Goal: Transaction & Acquisition: Obtain resource

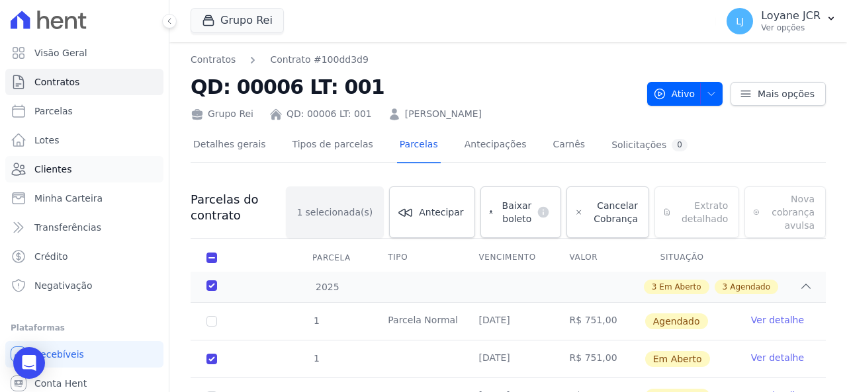
click at [69, 169] on link "Clientes" at bounding box center [84, 169] width 158 height 26
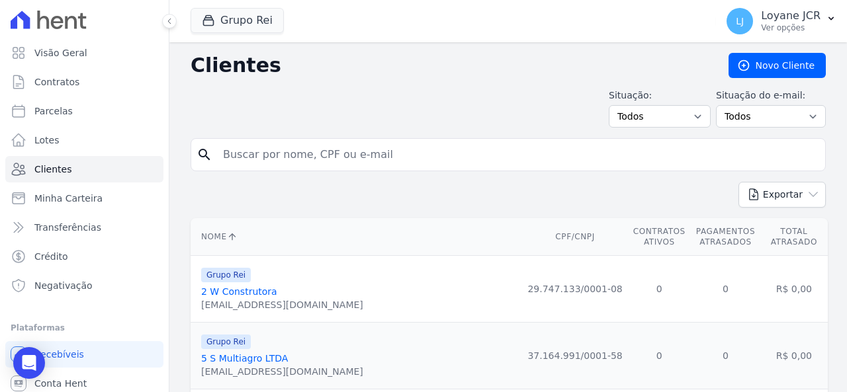
click at [396, 146] on input "search" at bounding box center [517, 155] width 605 height 26
paste input "13418"
drag, startPoint x: 271, startPoint y: 151, endPoint x: 181, endPoint y: 143, distance: 89.7
paste input "[PERSON_NAME] [PERSON_NAME]"
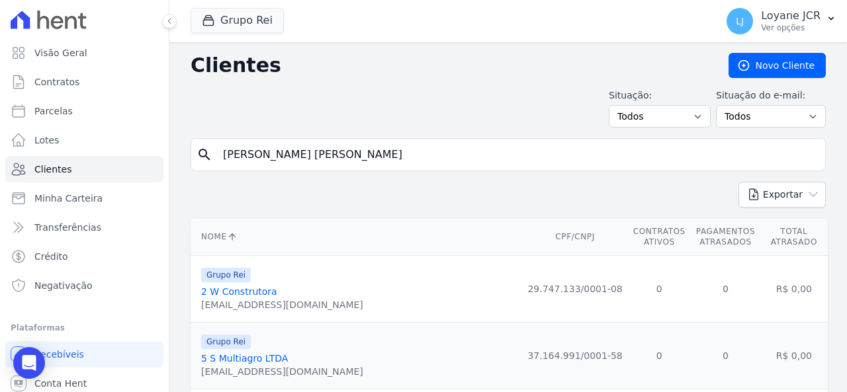
type input "[PERSON_NAME] [PERSON_NAME]"
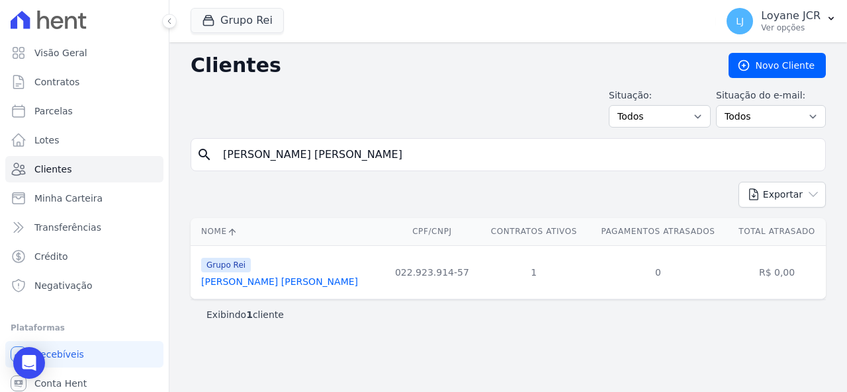
click at [326, 278] on link "[PERSON_NAME] [PERSON_NAME]" at bounding box center [279, 282] width 157 height 11
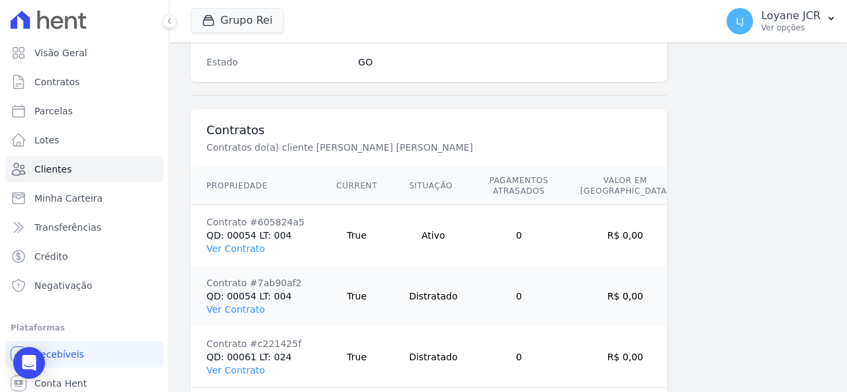
scroll to position [972, 0]
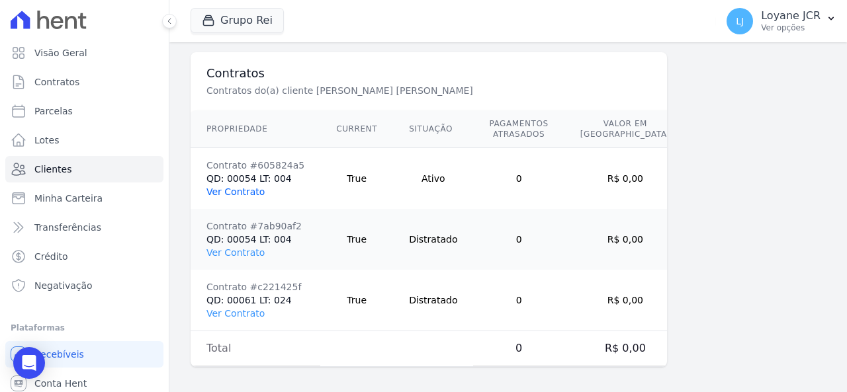
click at [233, 187] on link "Ver Contrato" at bounding box center [236, 192] width 58 height 11
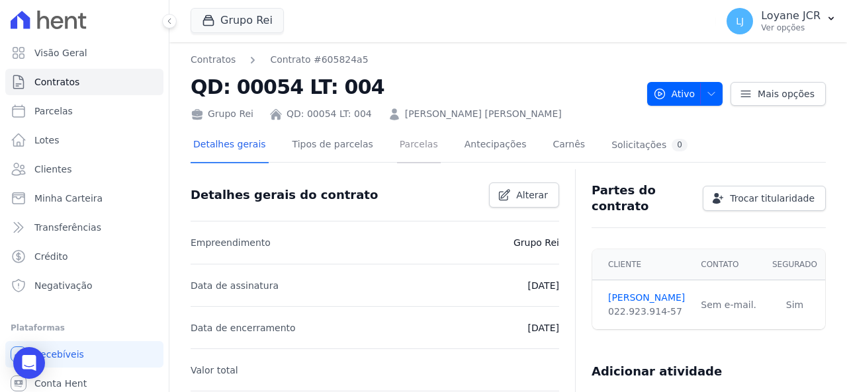
click at [413, 149] on link "Parcelas" at bounding box center [419, 145] width 44 height 35
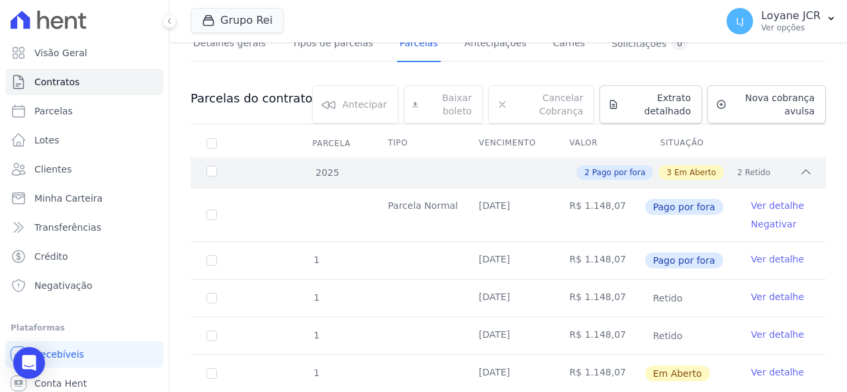
scroll to position [199, 0]
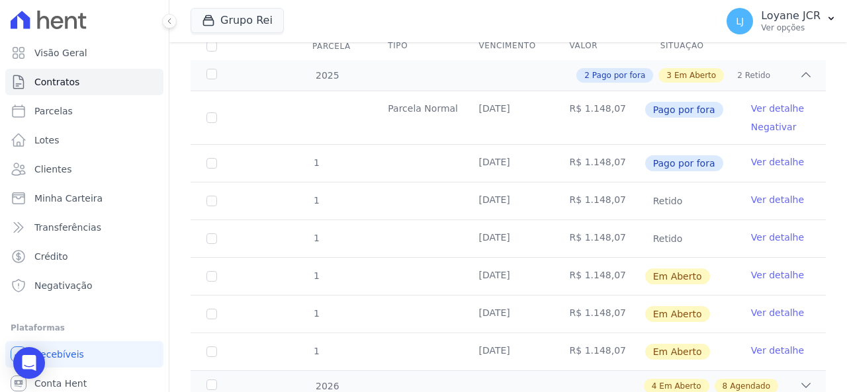
click at [214, 281] on td "1" at bounding box center [212, 276] width 42 height 37
click at [216, 277] on td "1" at bounding box center [212, 276] width 42 height 37
click at [210, 275] on input "checkbox" at bounding box center [212, 276] width 11 height 11
checkbox input "true"
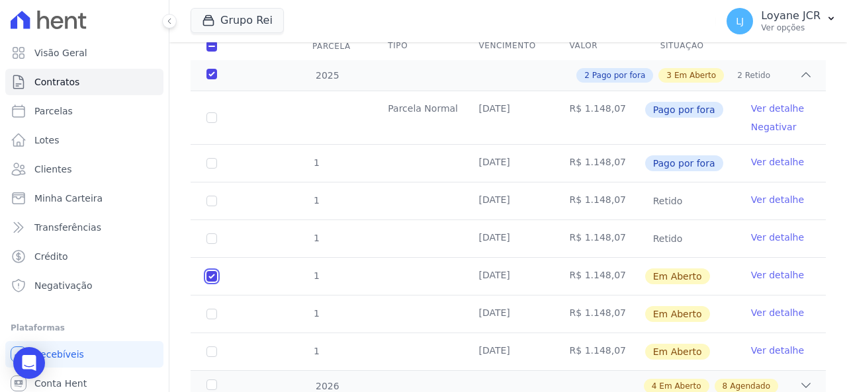
checkbox input "true"
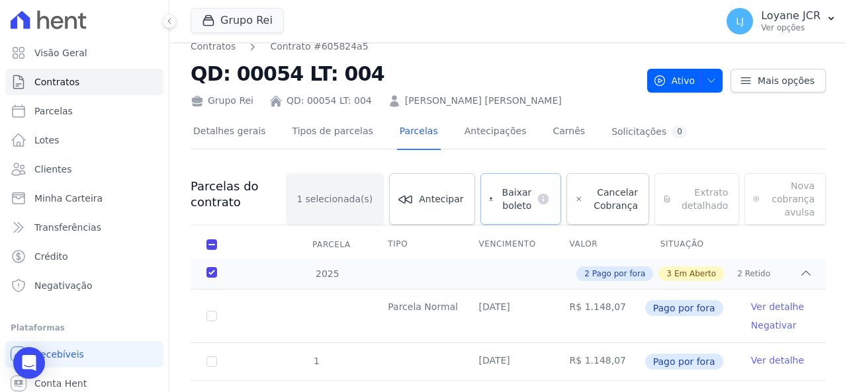
click at [507, 195] on span "Baixar boleto" at bounding box center [514, 199] width 33 height 26
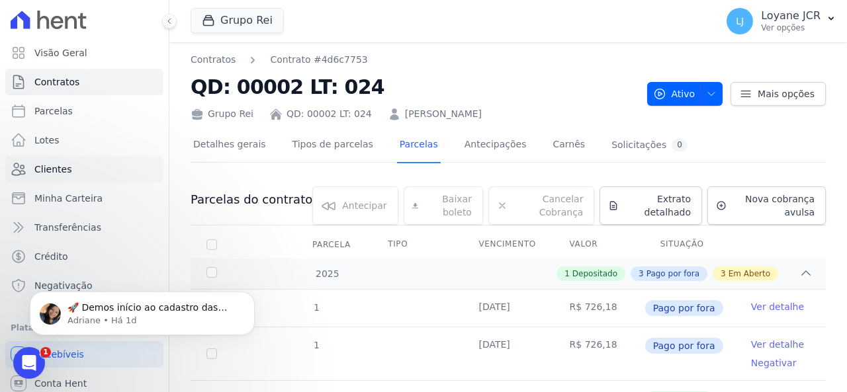
click at [58, 175] on span "Clientes" at bounding box center [52, 169] width 37 height 13
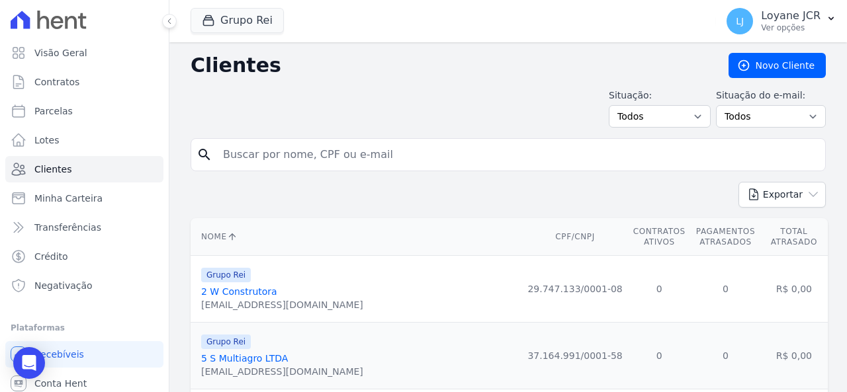
click at [263, 145] on input "search" at bounding box center [517, 155] width 605 height 26
paste input "024.318.103-56"
type input "024.318.103-56"
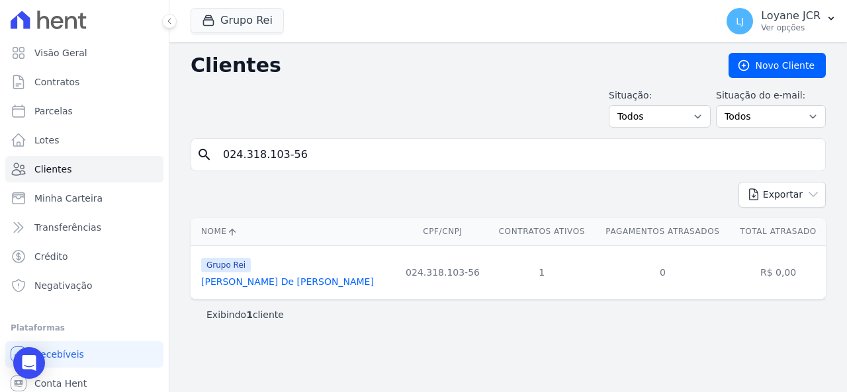
click at [289, 284] on link "Aline De Sa Pereira Nunes" at bounding box center [287, 282] width 173 height 11
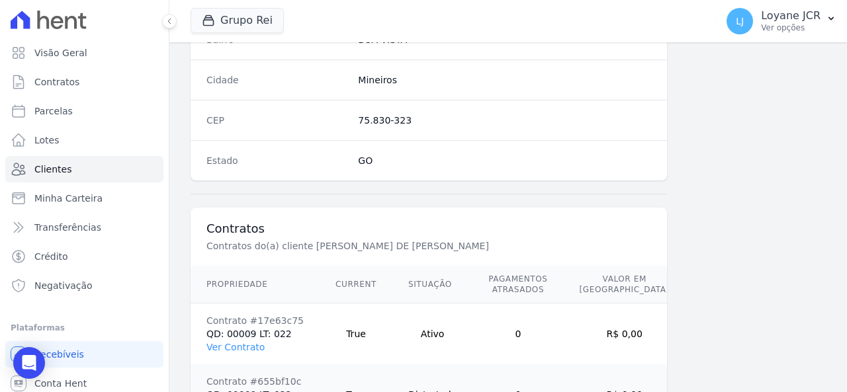
scroll to position [911, 0]
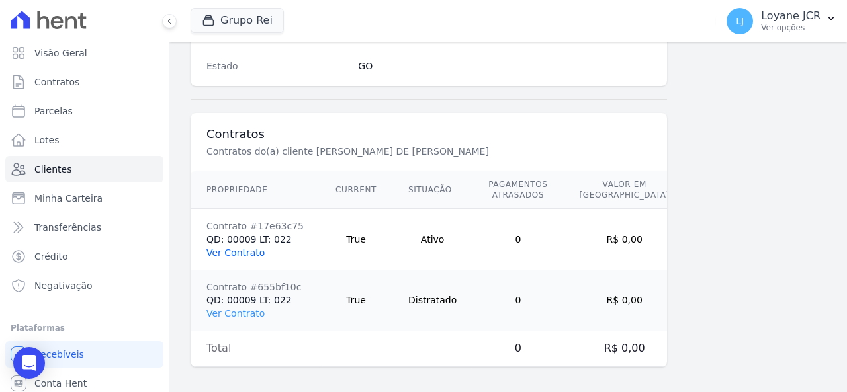
click at [252, 250] on link "Ver Contrato" at bounding box center [236, 253] width 58 height 11
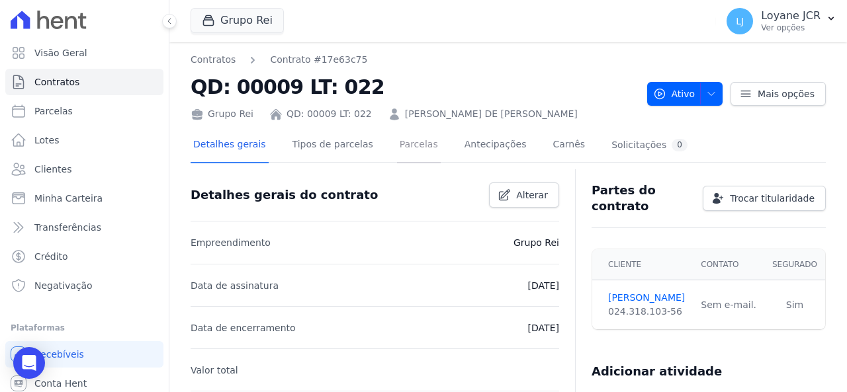
click at [397, 142] on link "Parcelas" at bounding box center [419, 145] width 44 height 35
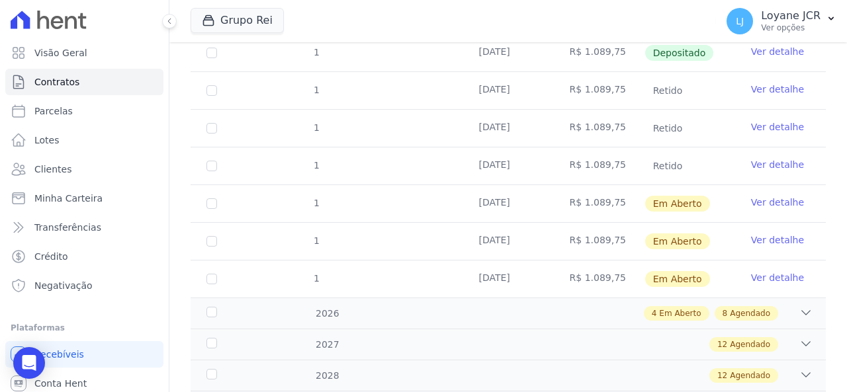
scroll to position [265, 0]
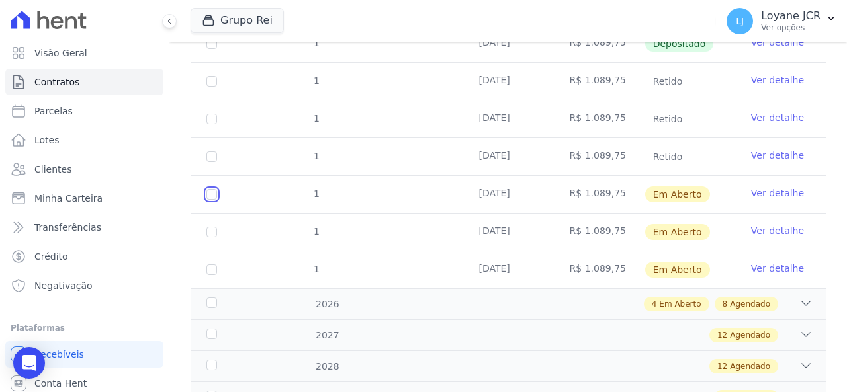
click at [216, 193] on input "checkbox" at bounding box center [212, 194] width 11 height 11
checkbox input "true"
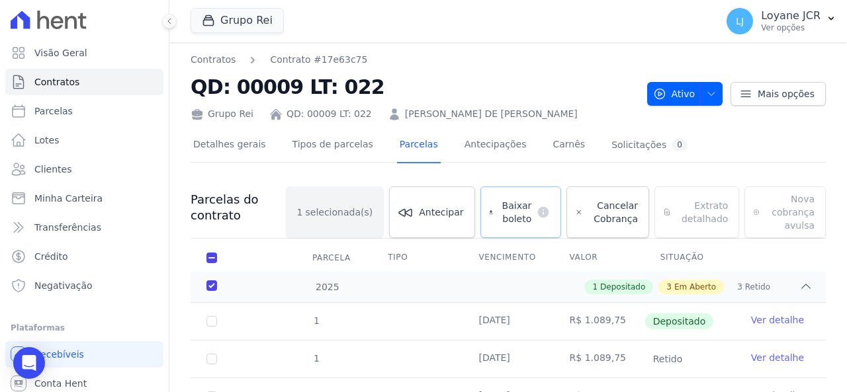
click at [507, 206] on span "Baixar boleto" at bounding box center [514, 212] width 33 height 26
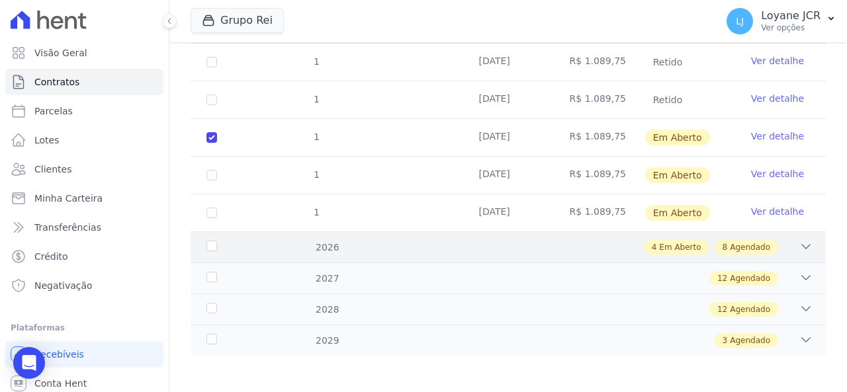
scroll to position [136, 0]
